Goal: Information Seeking & Learning: Learn about a topic

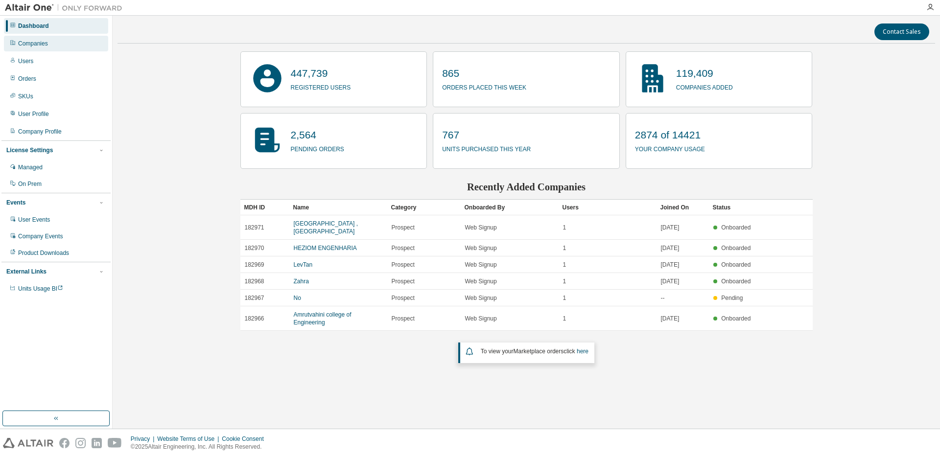
click at [56, 45] on div "Companies" at bounding box center [56, 44] width 104 height 16
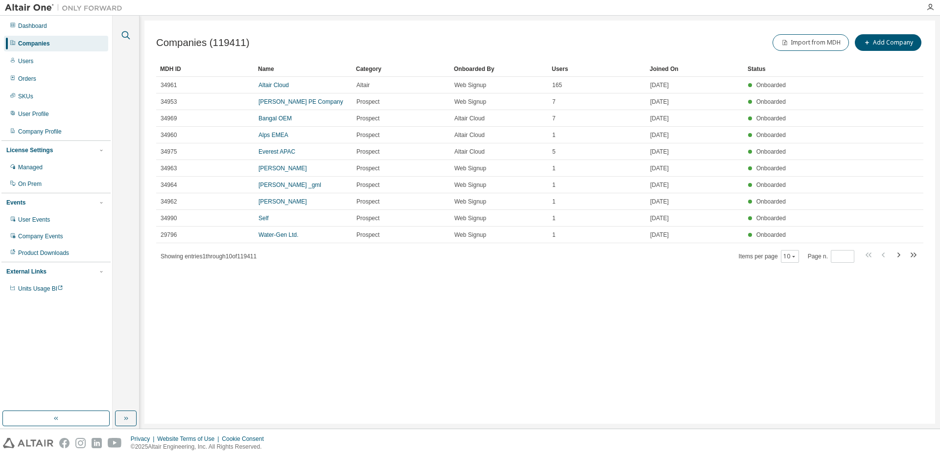
click at [122, 34] on icon "button" at bounding box center [126, 35] width 8 height 8
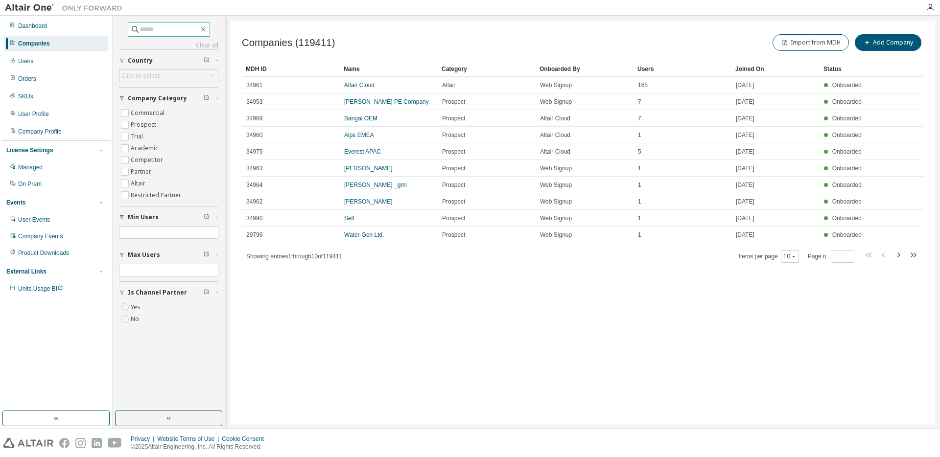
click at [151, 28] on input "text" at bounding box center [169, 29] width 59 height 10
type input "****"
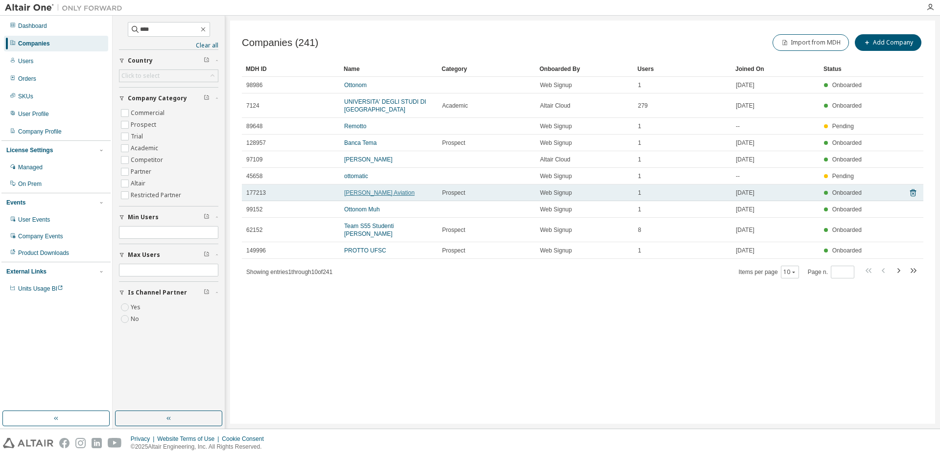
click at [372, 195] on link "[PERSON_NAME] Aviation" at bounding box center [379, 193] width 71 height 7
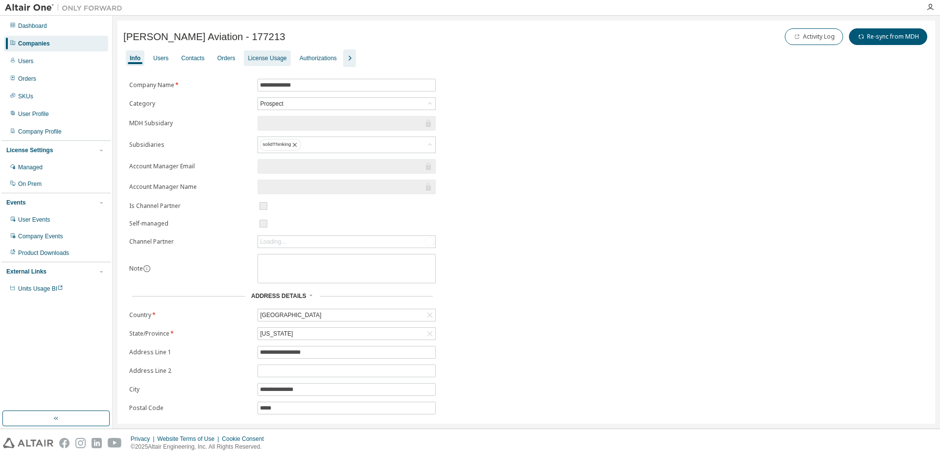
click at [284, 60] on div "License Usage" at bounding box center [267, 58] width 39 height 8
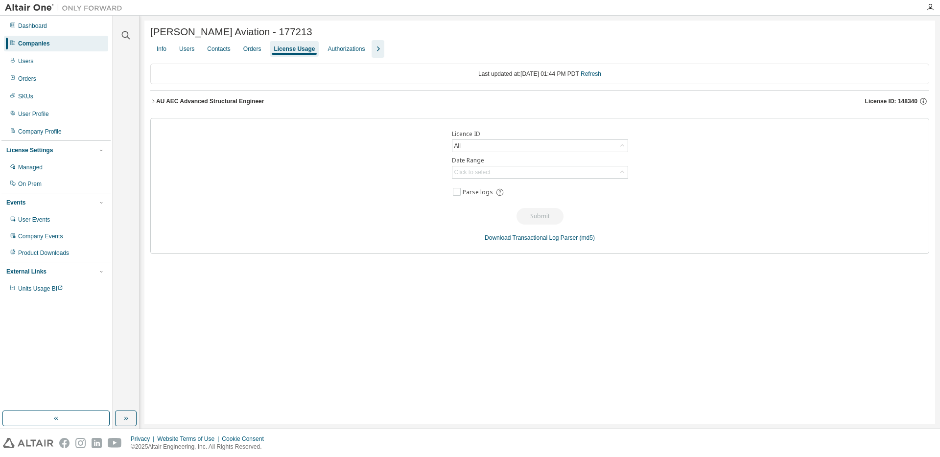
click at [155, 102] on icon "button" at bounding box center [153, 101] width 6 height 6
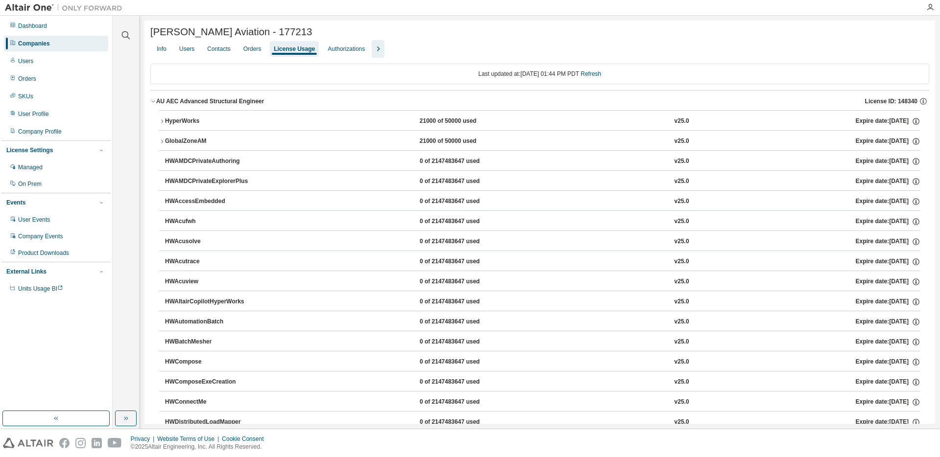
click at [155, 102] on icon "button" at bounding box center [153, 101] width 6 height 6
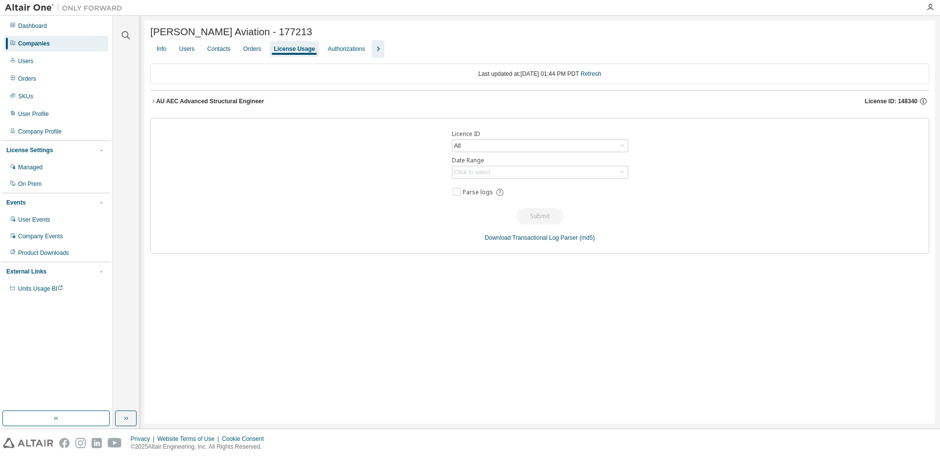
click at [155, 102] on icon "button" at bounding box center [153, 101] width 6 height 6
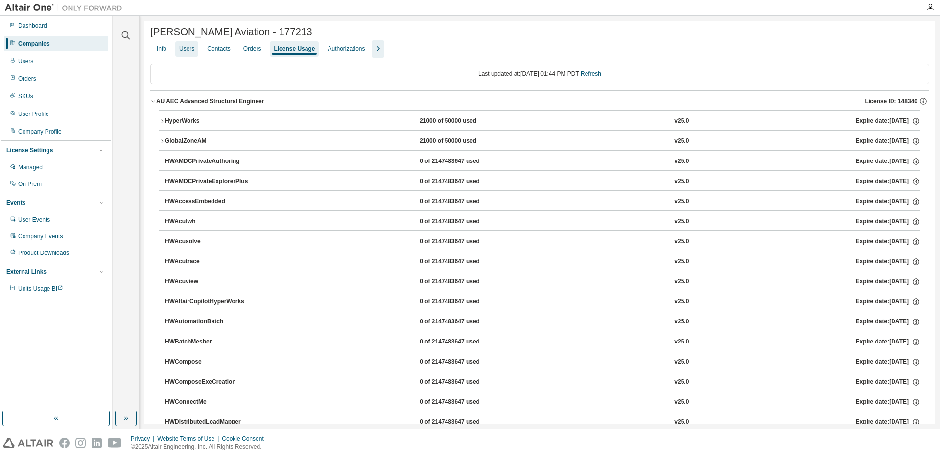
click at [198, 53] on div "Users" at bounding box center [186, 49] width 23 height 16
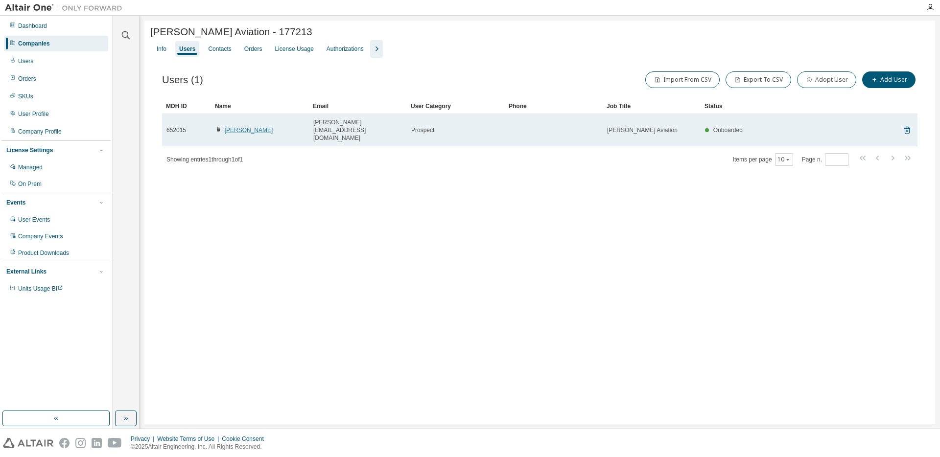
click at [235, 127] on link "[PERSON_NAME]" at bounding box center [249, 130] width 48 height 7
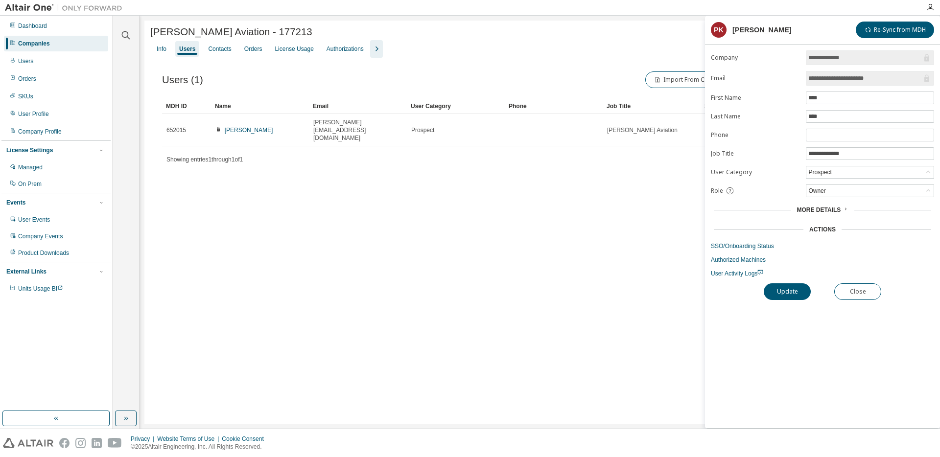
click at [191, 51] on div "Users" at bounding box center [187, 49] width 16 height 8
click at [460, 255] on div "[PERSON_NAME] Aviation - 177213 Clear Load Save Save As Field Operator Value Se…" at bounding box center [539, 223] width 791 height 404
click at [377, 325] on div "[PERSON_NAME] Aviation - 177213 Clear Load Save Save As Field Operator Value Se…" at bounding box center [539, 223] width 791 height 404
click at [291, 47] on div "License Usage" at bounding box center [294, 49] width 39 height 8
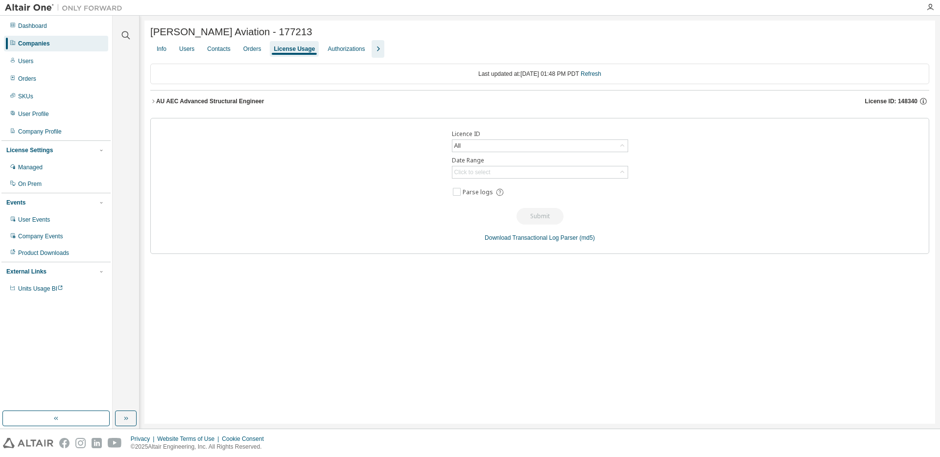
click at [155, 103] on icon "button" at bounding box center [153, 101] width 6 height 6
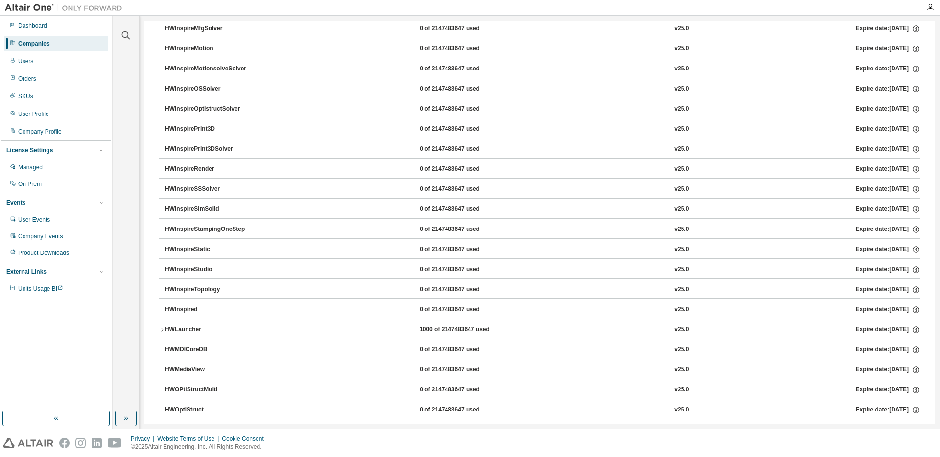
scroll to position [1334, 0]
